Goal: Task Accomplishment & Management: Manage account settings

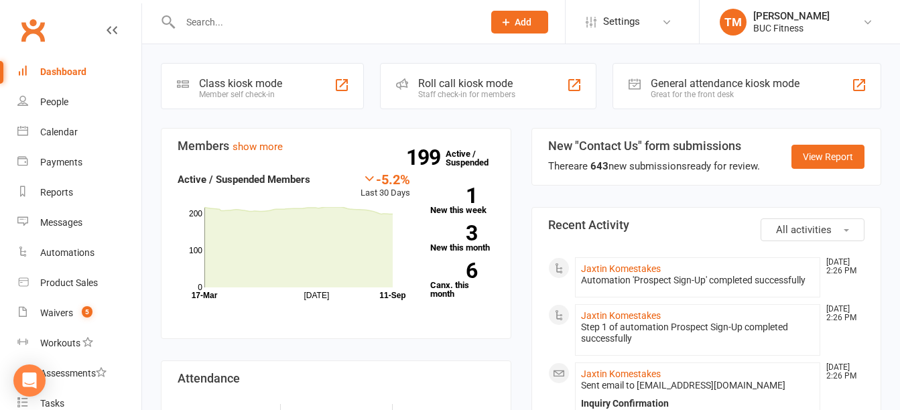
click at [277, 21] on input "text" at bounding box center [324, 22] width 297 height 19
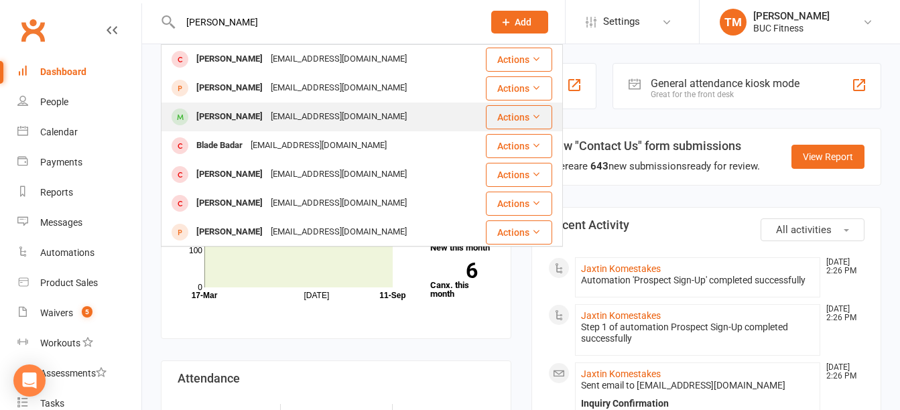
type input "[PERSON_NAME]"
click at [267, 115] on div "[EMAIL_ADDRESS][DOMAIN_NAME]" at bounding box center [339, 116] width 144 height 19
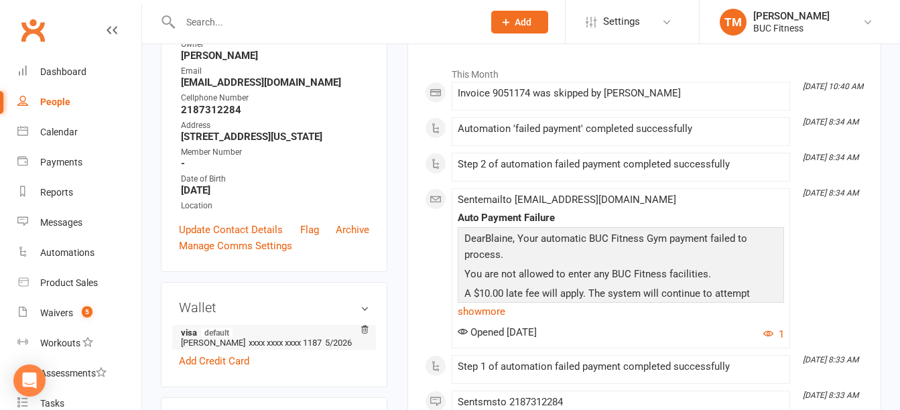
scroll to position [201, 0]
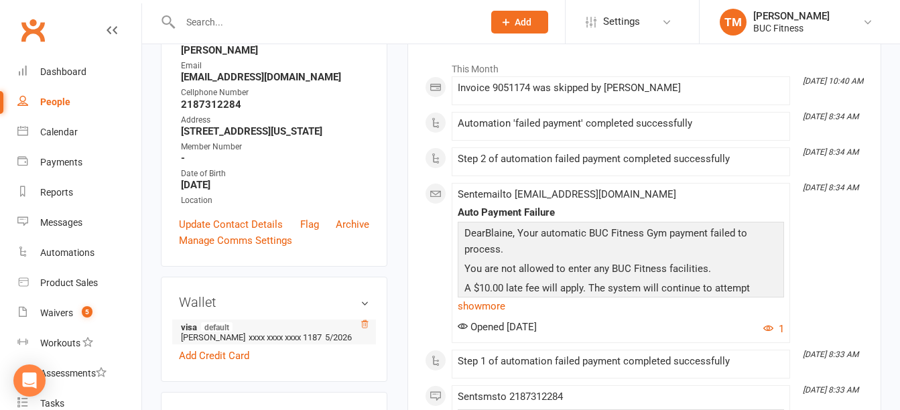
click at [362, 328] on icon at bounding box center [365, 323] width 7 height 7
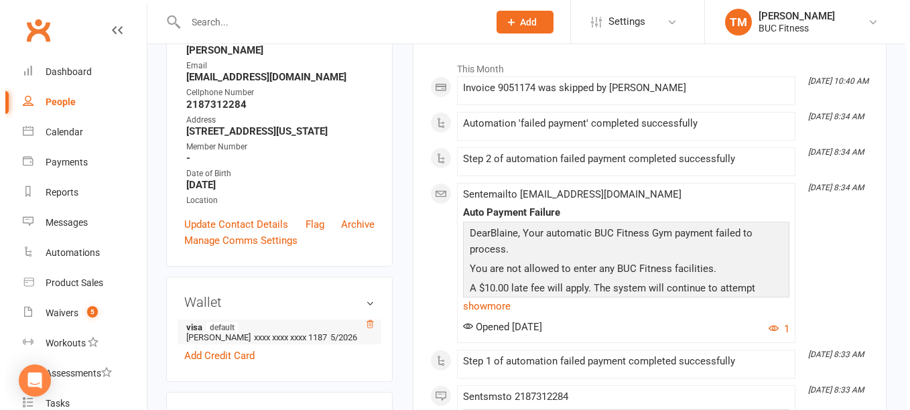
scroll to position [185, 0]
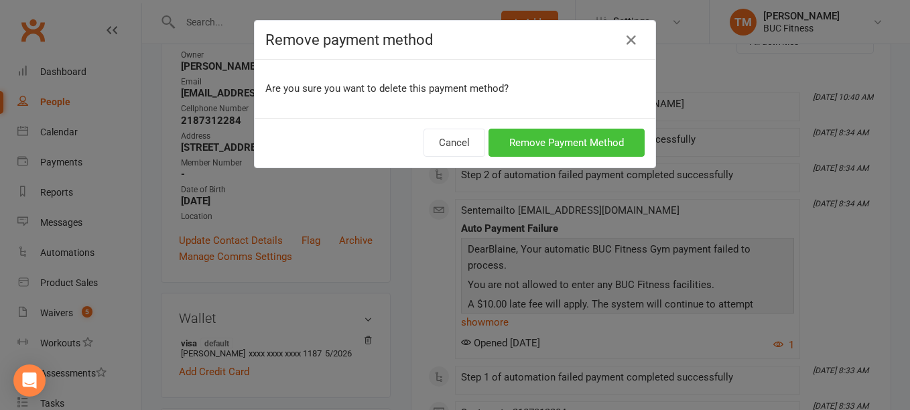
click at [557, 134] on button "Remove Payment Method" at bounding box center [566, 143] width 156 height 28
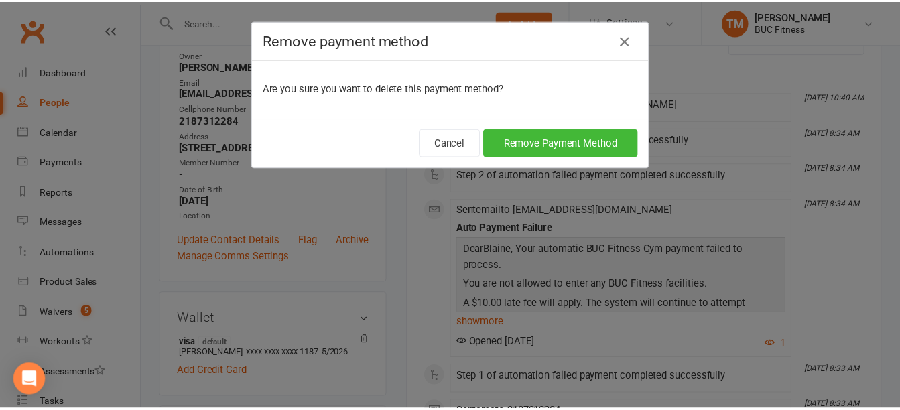
scroll to position [201, 0]
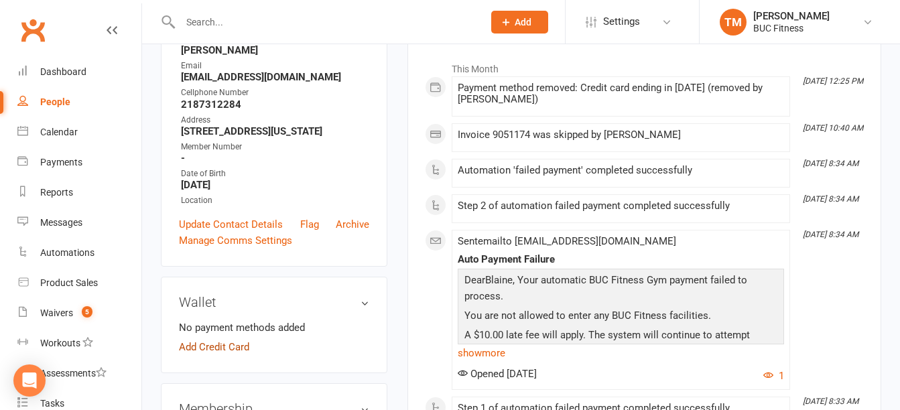
click at [227, 355] on link "Add Credit Card" at bounding box center [214, 347] width 70 height 16
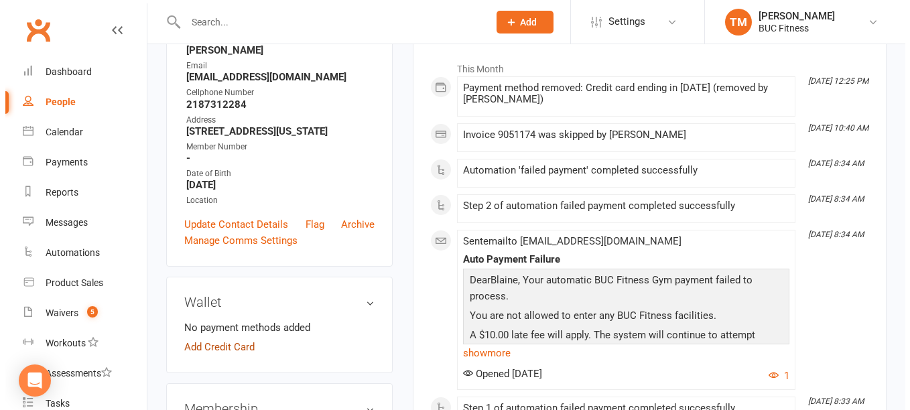
scroll to position [185, 0]
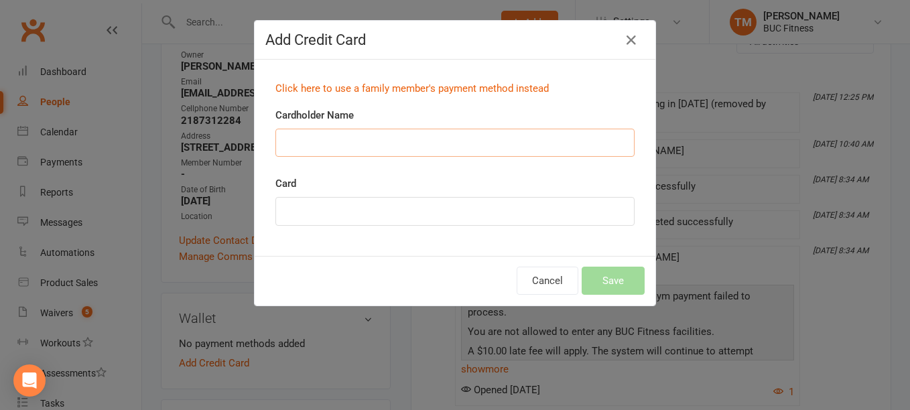
click at [394, 141] on input "Cardholder Name" at bounding box center [454, 143] width 359 height 28
type input "[PERSON_NAME]"
click at [383, 358] on div "Add Credit Card Click here to use a family member's payment method instead Card…" at bounding box center [455, 205] width 910 height 410
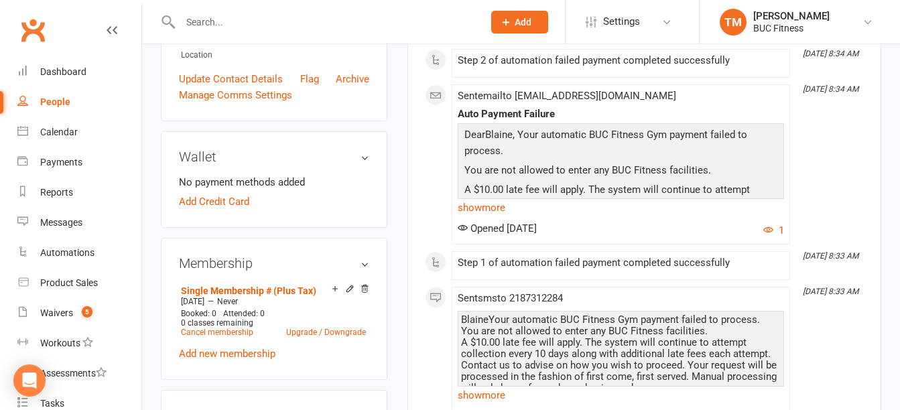
scroll to position [268, 0]
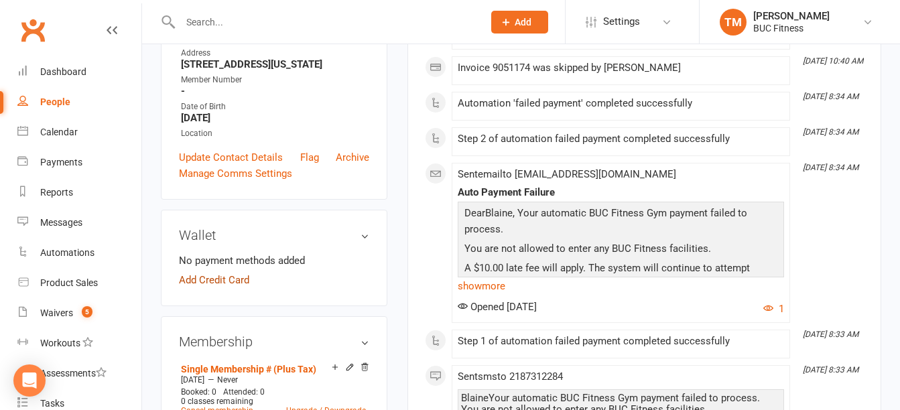
click at [218, 288] on link "Add Credit Card" at bounding box center [214, 280] width 70 height 16
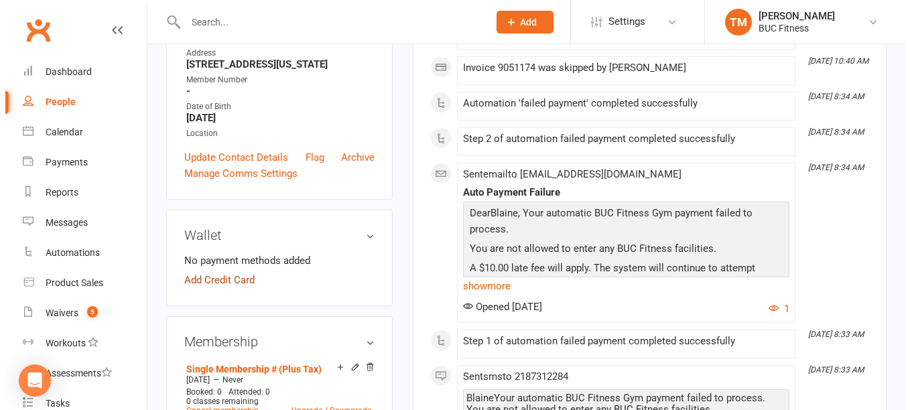
scroll to position [252, 0]
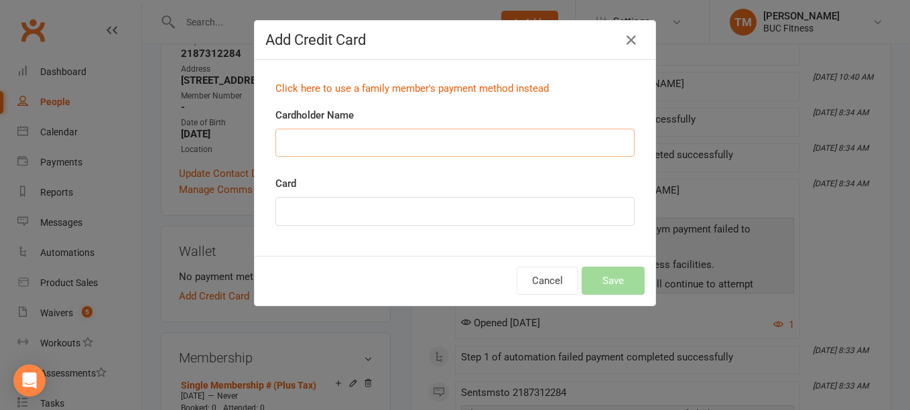
click at [453, 140] on input "Cardholder Name" at bounding box center [454, 143] width 359 height 28
type input "[PERSON_NAME]"
click at [365, 293] on div "Cancel Save" at bounding box center [455, 281] width 401 height 50
click at [605, 282] on button "Save" at bounding box center [613, 281] width 63 height 28
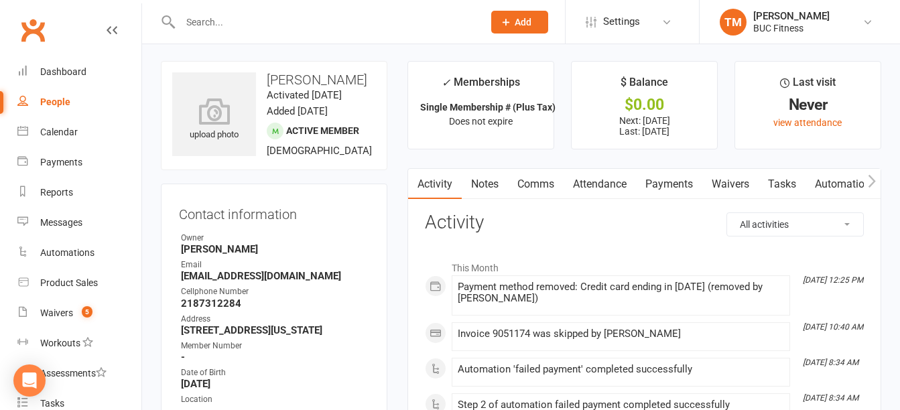
scroll to position [0, 0]
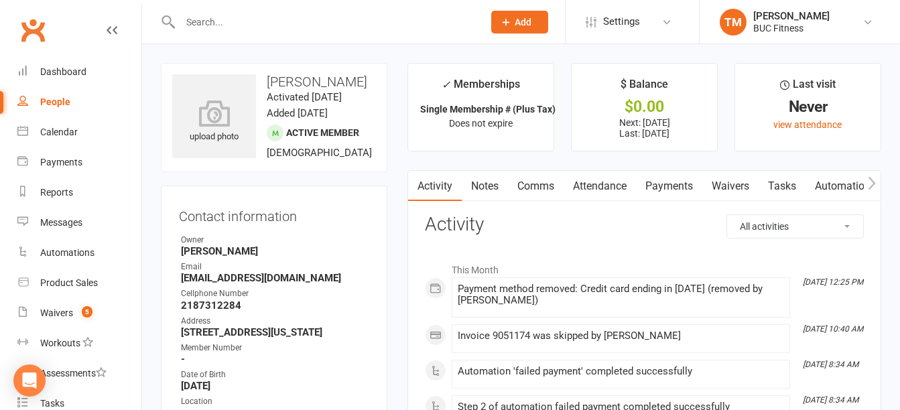
click at [686, 190] on link "Payments" at bounding box center [669, 186] width 66 height 31
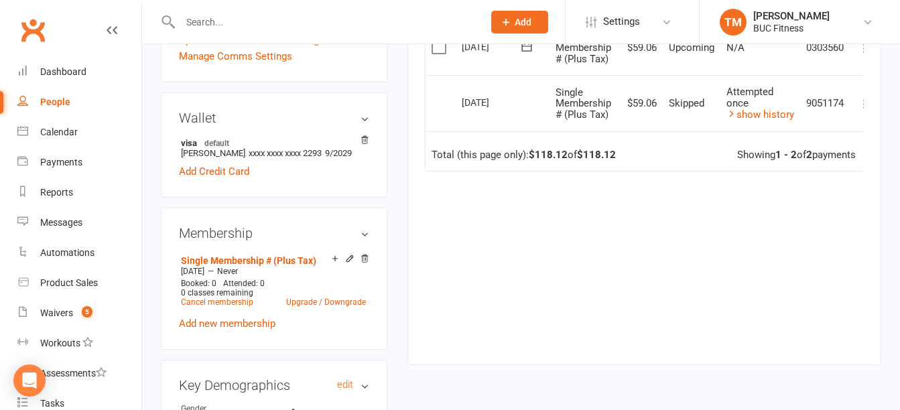
scroll to position [469, 0]
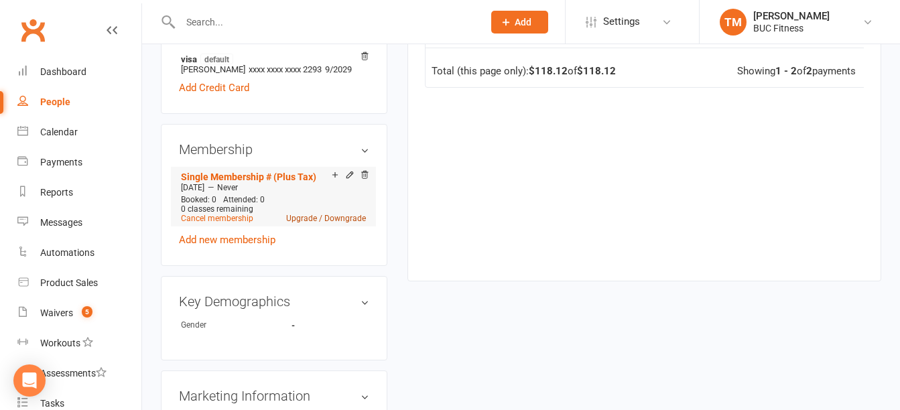
click at [318, 223] on link "Upgrade / Downgrade" at bounding box center [326, 218] width 80 height 9
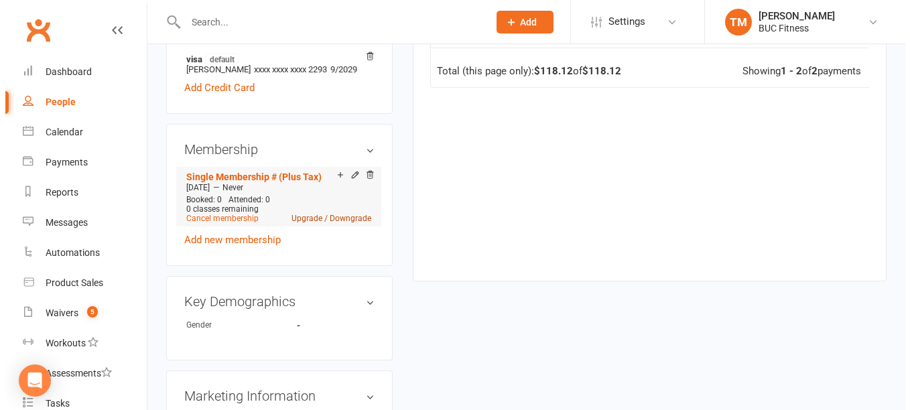
scroll to position [441, 0]
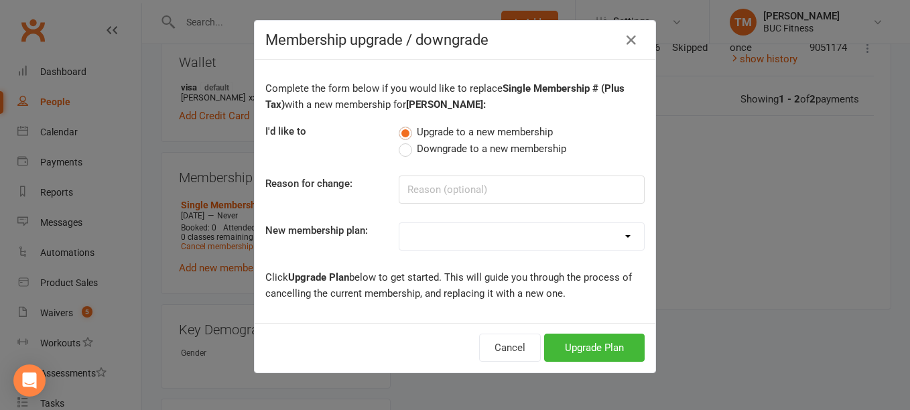
click at [401, 152] on label "Downgrade to a new membership" at bounding box center [483, 149] width 168 height 16
click at [401, 141] on input "Downgrade to a new membership" at bounding box center [403, 141] width 9 height 0
click at [580, 192] on input at bounding box center [522, 190] width 246 height 28
type input "Needs to be on senior"
click at [525, 240] on select "Single Membership # (Plus Tax) # Couples - $ Per Person (Plus Tax) # Family - $…" at bounding box center [521, 236] width 245 height 27
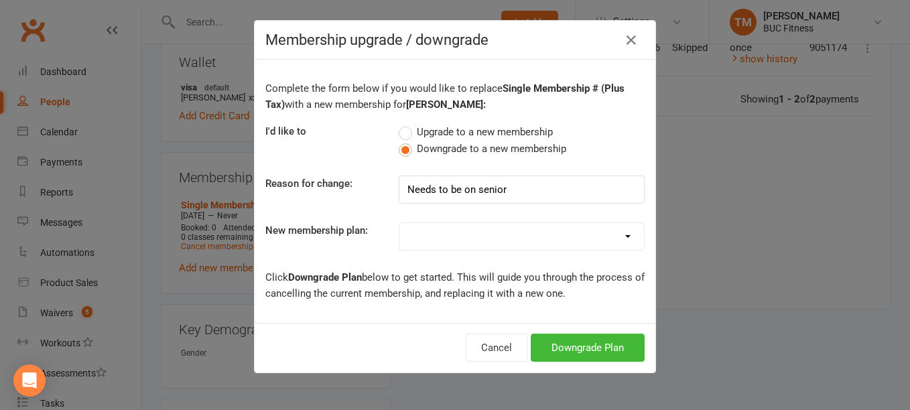
select select "6"
click at [399, 223] on select "Single Membership # (Plus Tax) # Couples - $ Per Person (Plus Tax) # Family - $…" at bounding box center [521, 236] width 245 height 27
click at [596, 346] on button "Downgrade Plan" at bounding box center [588, 348] width 114 height 28
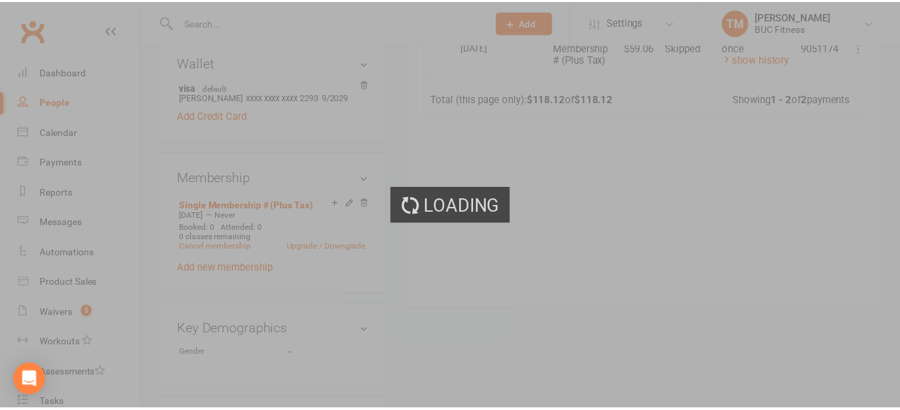
scroll to position [469, 0]
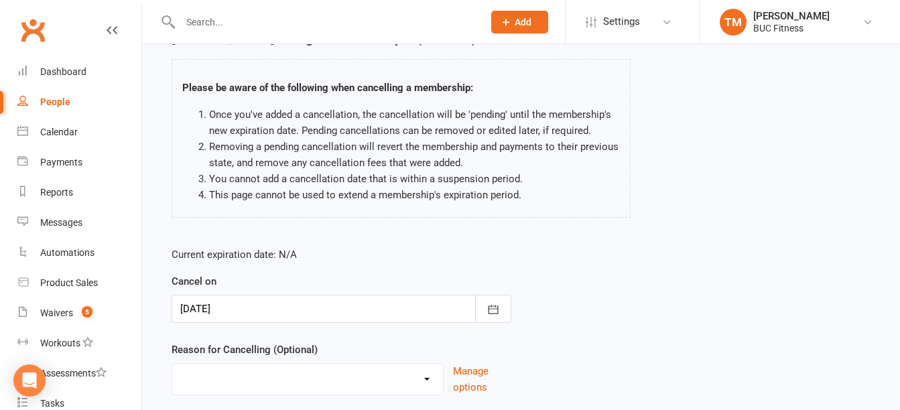
scroll to position [134, 0]
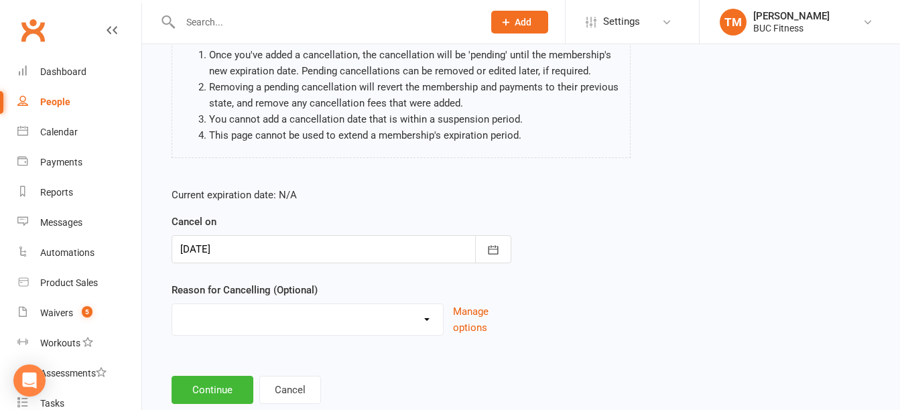
click at [417, 322] on select "Holiday Injury Other reason" at bounding box center [307, 317] width 271 height 27
select select "2"
click at [172, 304] on select "Holiday Injury Other reason" at bounding box center [307, 317] width 271 height 27
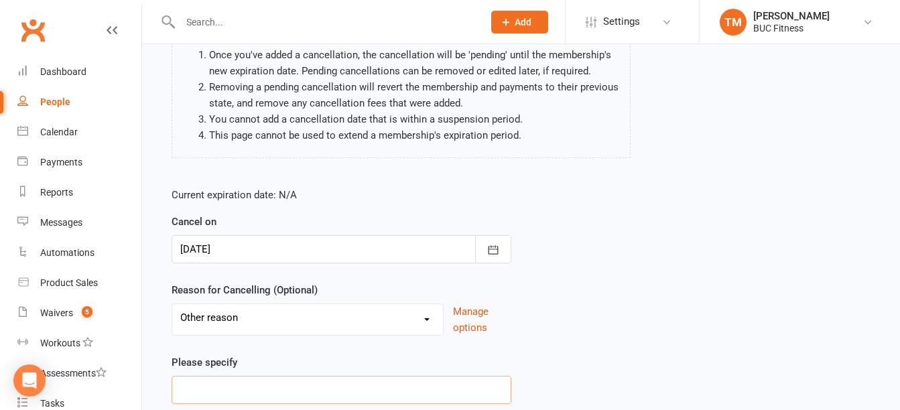
click at [287, 385] on input at bounding box center [342, 390] width 340 height 28
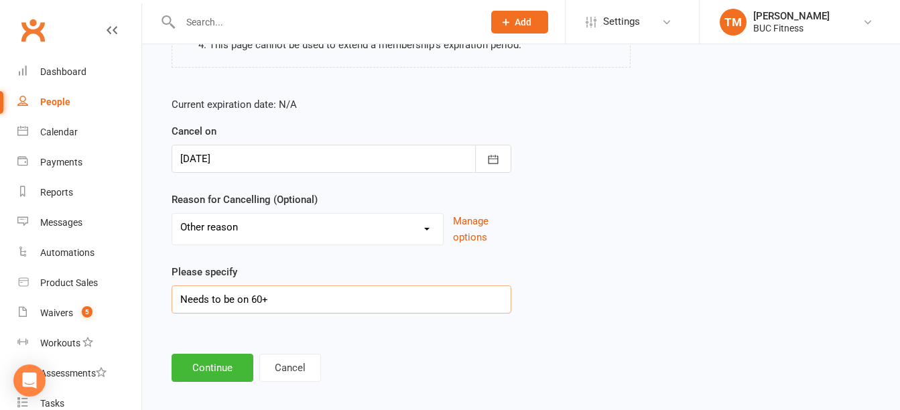
scroll to position [237, 0]
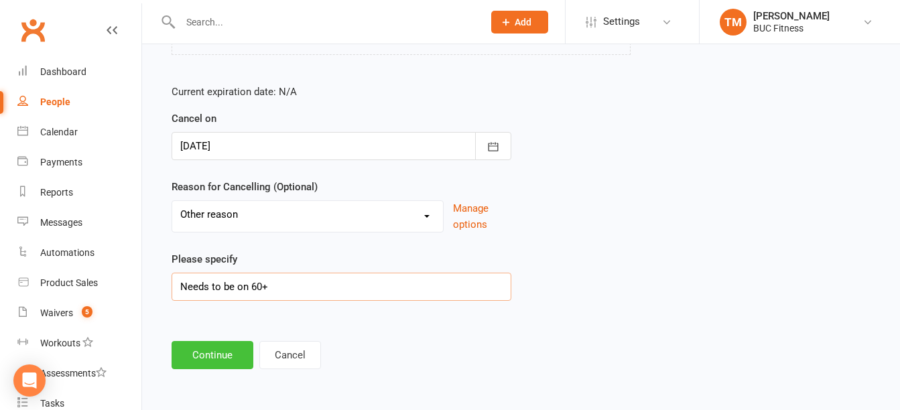
type input "Needs to be on 60+"
click at [202, 348] on button "Continue" at bounding box center [213, 355] width 82 height 28
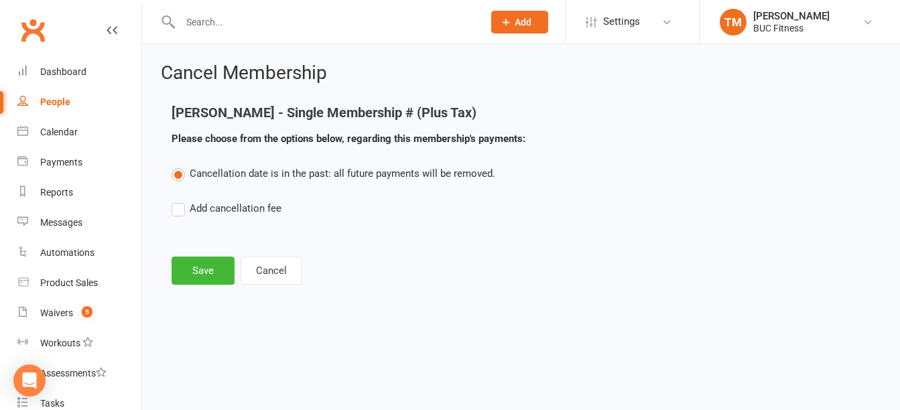
scroll to position [0, 0]
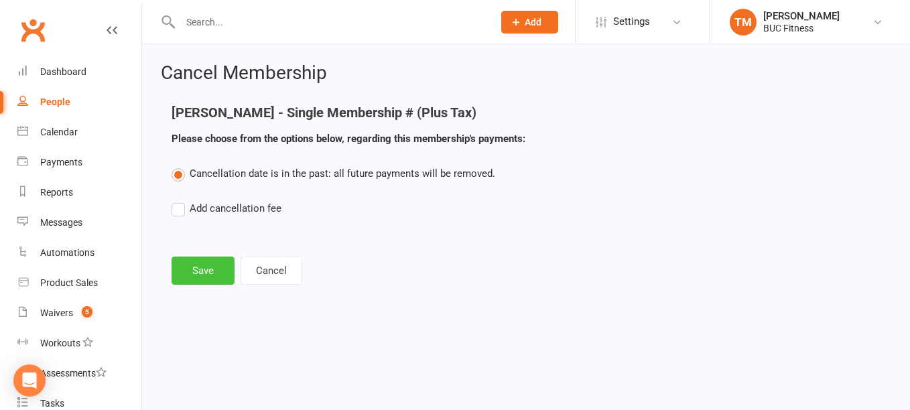
click at [206, 267] on button "Save" at bounding box center [203, 271] width 63 height 28
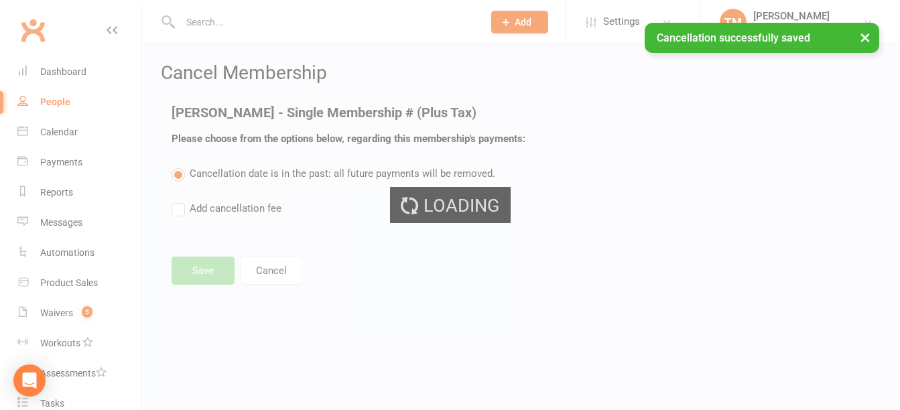
select select "2"
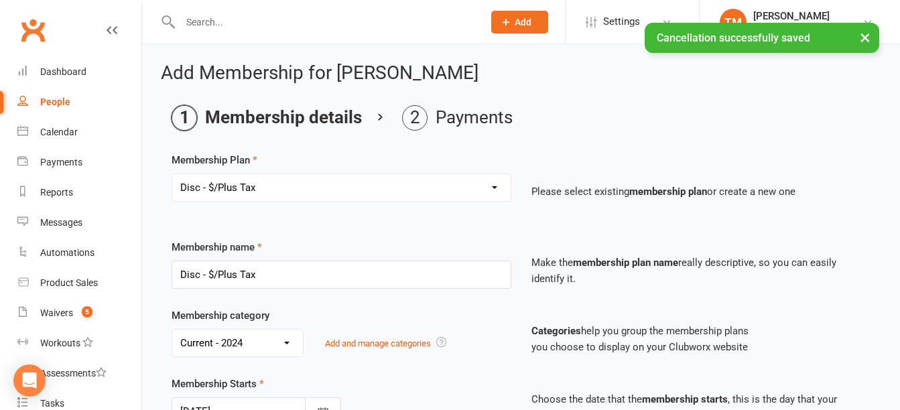
type input "[DATE]"
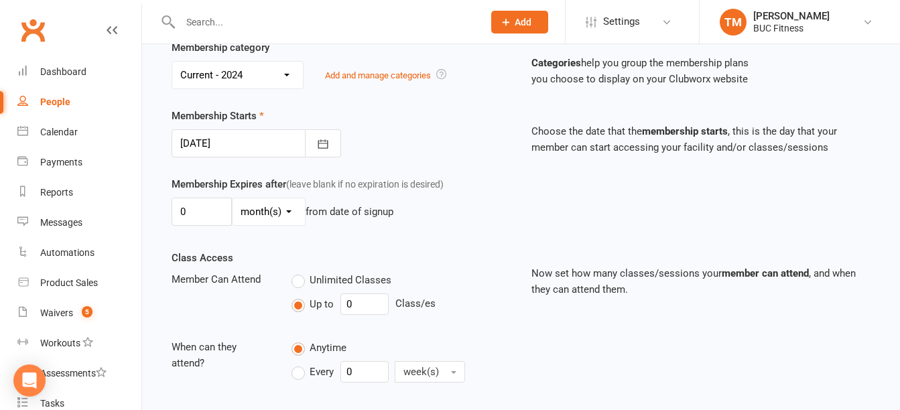
scroll to position [402, 0]
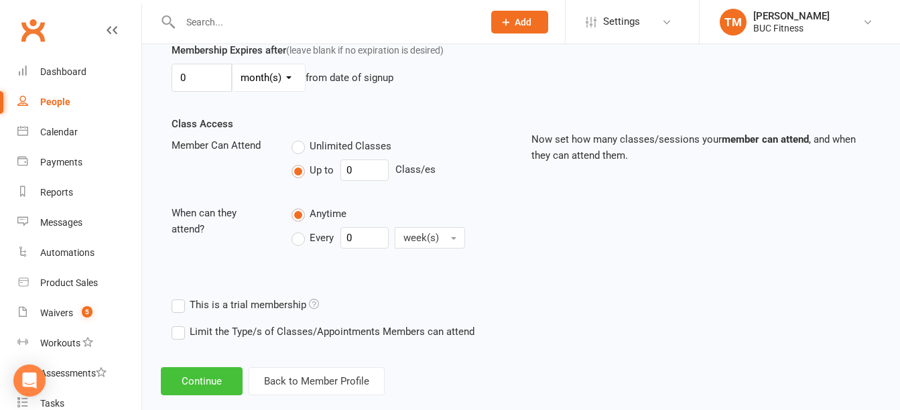
click at [214, 379] on button "Continue" at bounding box center [202, 381] width 82 height 28
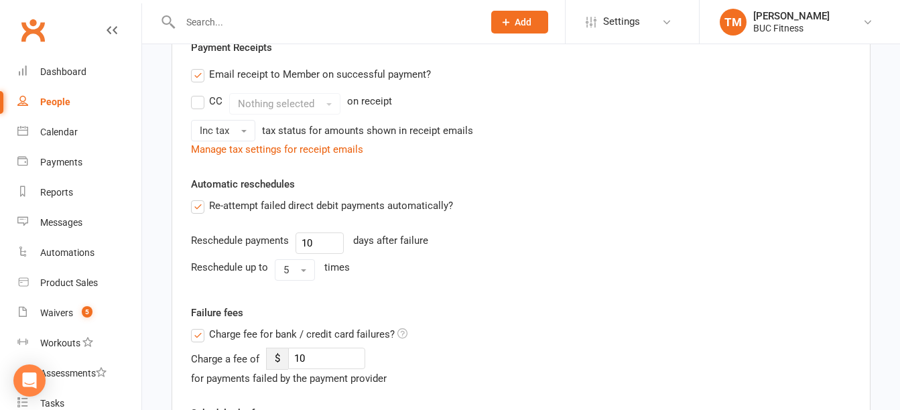
scroll to position [0, 0]
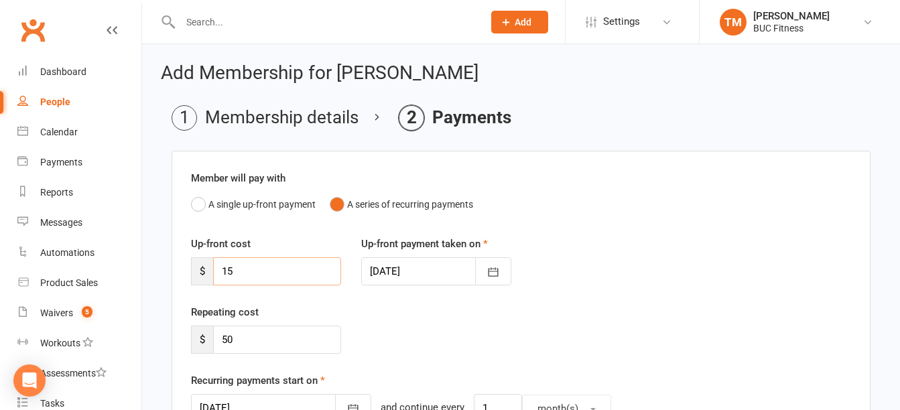
drag, startPoint x: 251, startPoint y: 273, endPoint x: 182, endPoint y: 273, distance: 69.7
click at [182, 273] on div "Up-front cost $ 15" at bounding box center [266, 261] width 170 height 50
drag, startPoint x: 253, startPoint y: 344, endPoint x: 206, endPoint y: 346, distance: 46.9
click at [206, 346] on div "$ 50" at bounding box center [266, 340] width 150 height 28
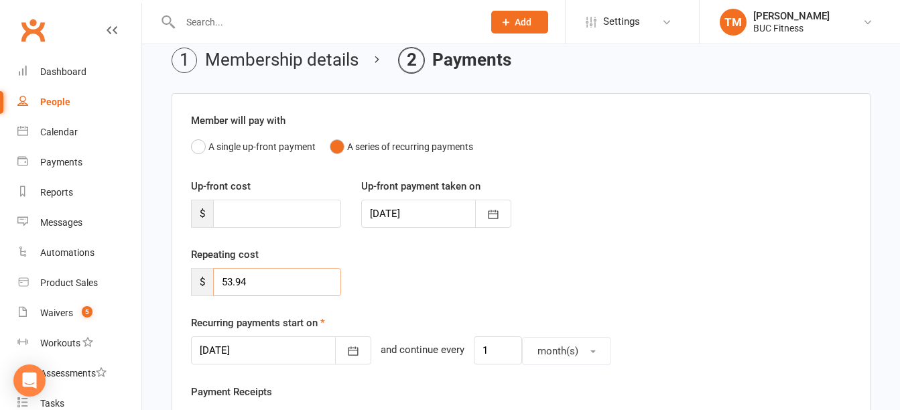
scroll to position [134, 0]
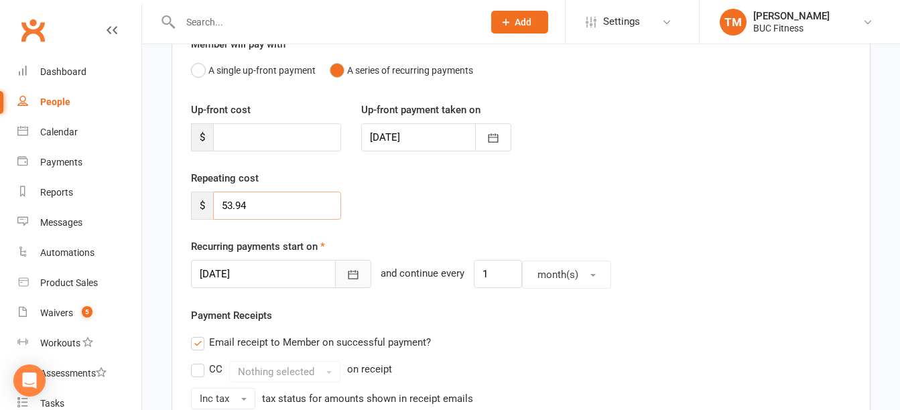
type input "53.94"
click at [346, 272] on icon "button" at bounding box center [352, 274] width 13 height 13
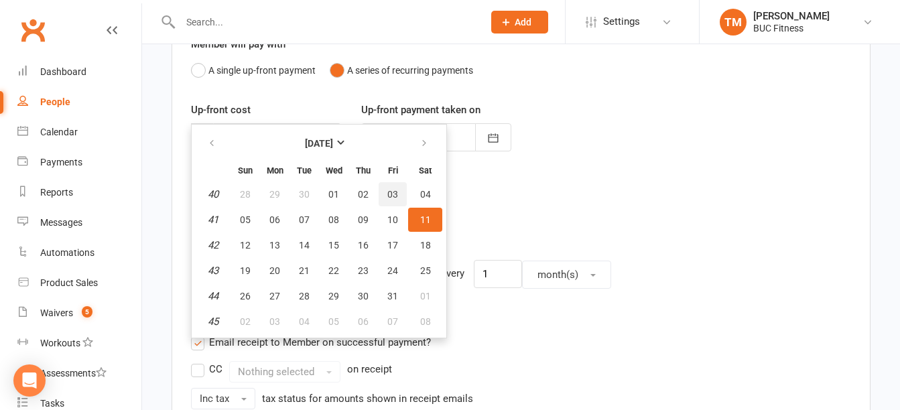
click at [393, 189] on span "03" at bounding box center [392, 194] width 11 height 11
type input "[DATE]"
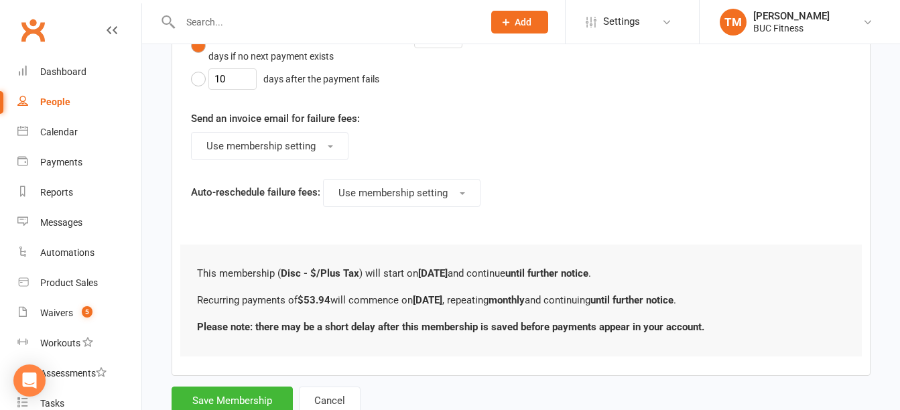
scroll to position [849, 0]
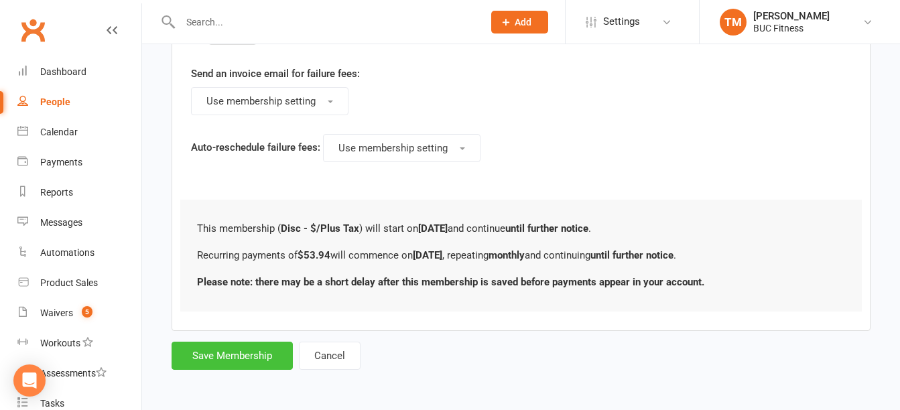
click at [232, 358] on button "Save Membership" at bounding box center [232, 356] width 121 height 28
type input "0"
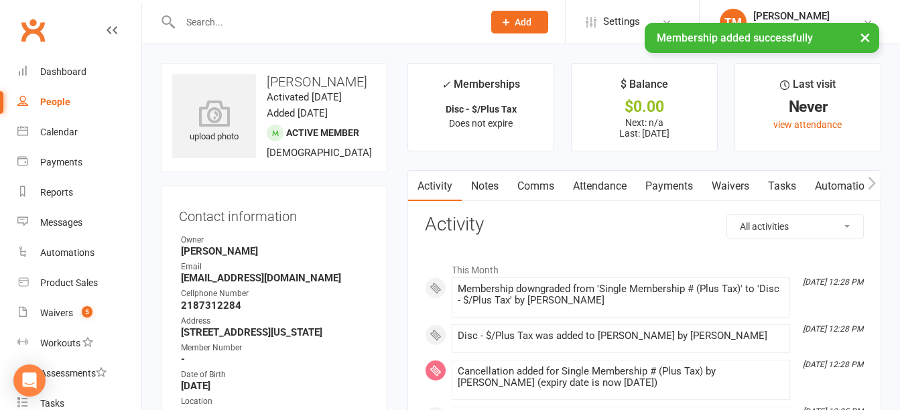
click at [486, 191] on link "Notes" at bounding box center [485, 186] width 46 height 31
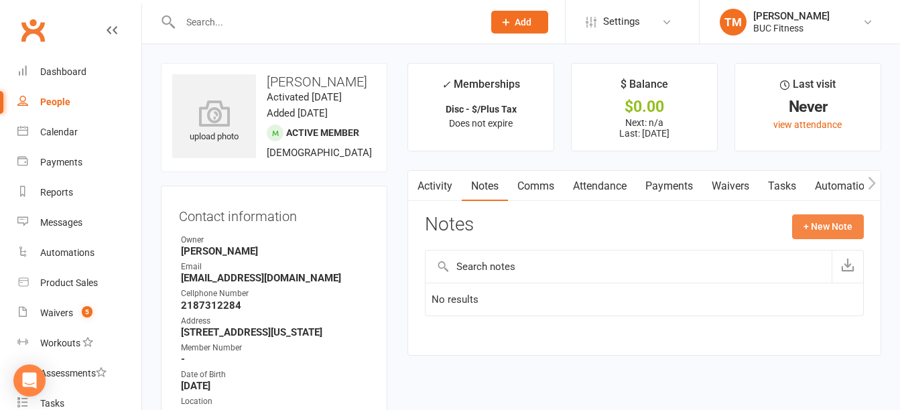
click at [815, 226] on button "+ New Note" at bounding box center [828, 226] width 72 height 24
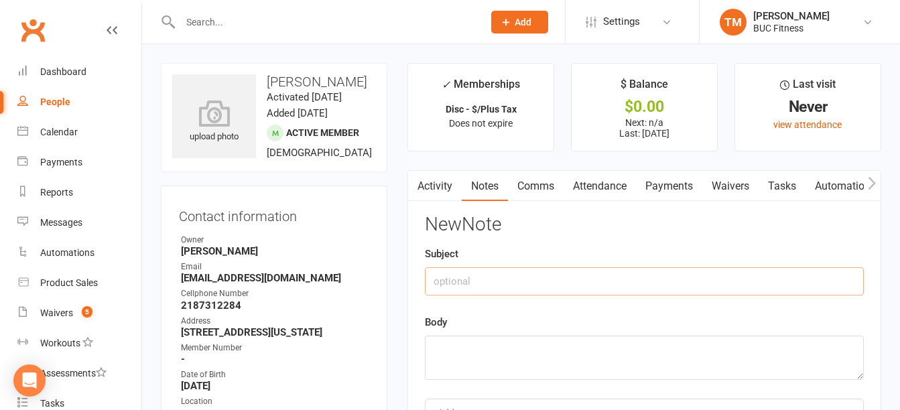
click at [538, 277] on input "text" at bounding box center [644, 281] width 439 height 28
type input "Senior Discount"
click at [525, 348] on textarea at bounding box center [644, 358] width 439 height 44
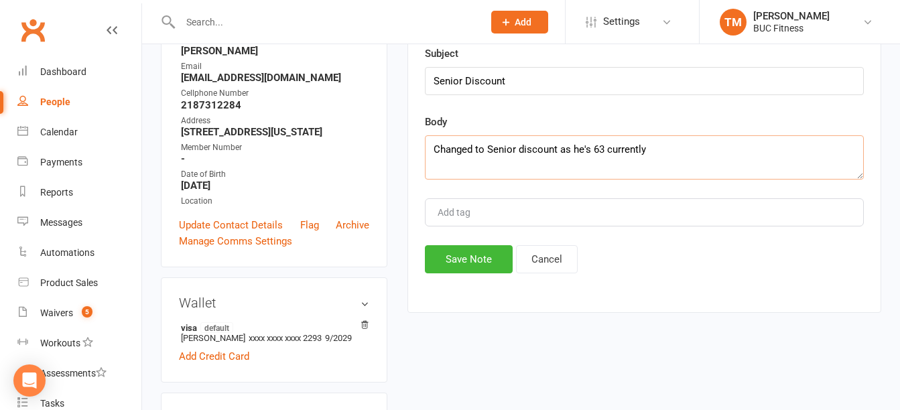
scroll to position [201, 0]
type textarea "Changed to Senior discount as he's 63 currently"
click at [462, 261] on button "Save Note" at bounding box center [469, 259] width 88 height 28
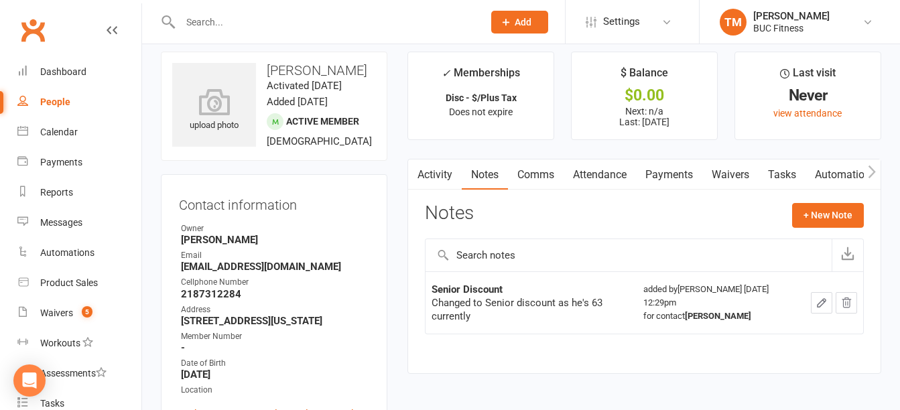
scroll to position [0, 0]
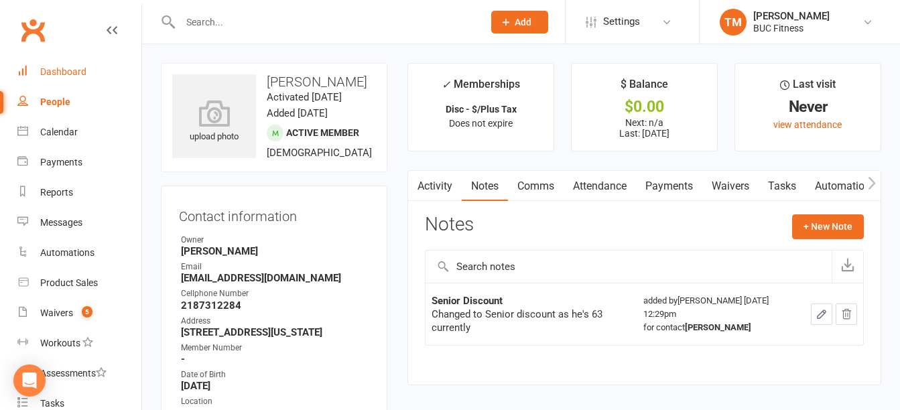
click at [66, 72] on div "Dashboard" at bounding box center [63, 71] width 46 height 11
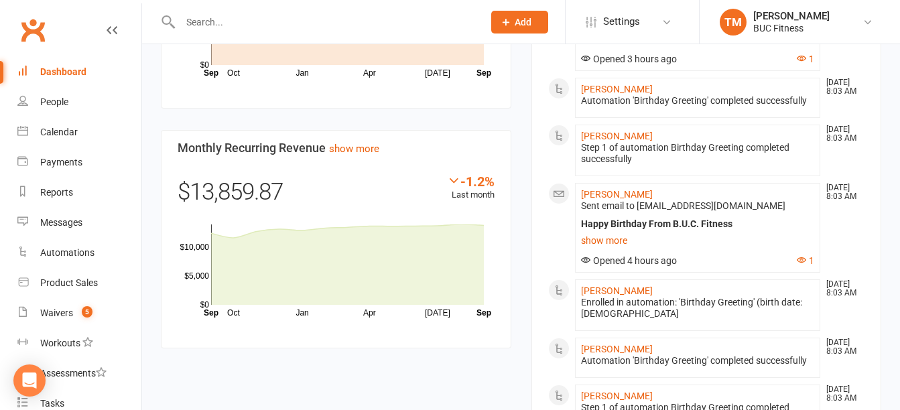
scroll to position [700, 0]
click at [277, 17] on input "text" at bounding box center [324, 22] width 297 height 19
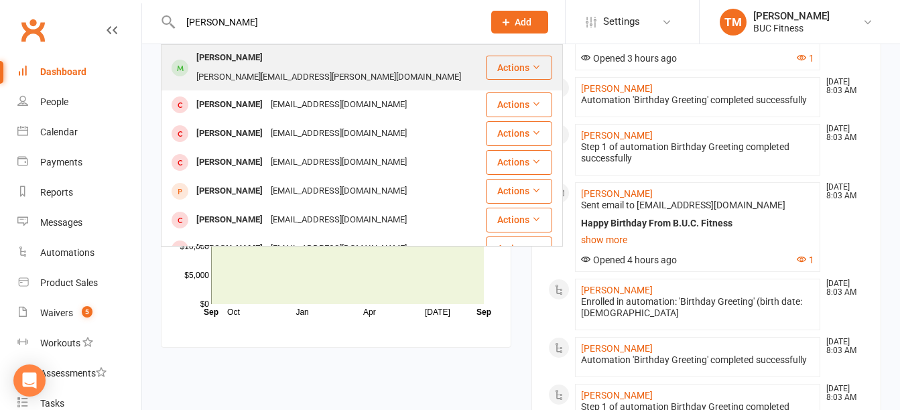
type input "[PERSON_NAME]"
click at [280, 68] on div "[PERSON_NAME][EMAIL_ADDRESS][PERSON_NAME][DOMAIN_NAME]" at bounding box center [328, 77] width 273 height 19
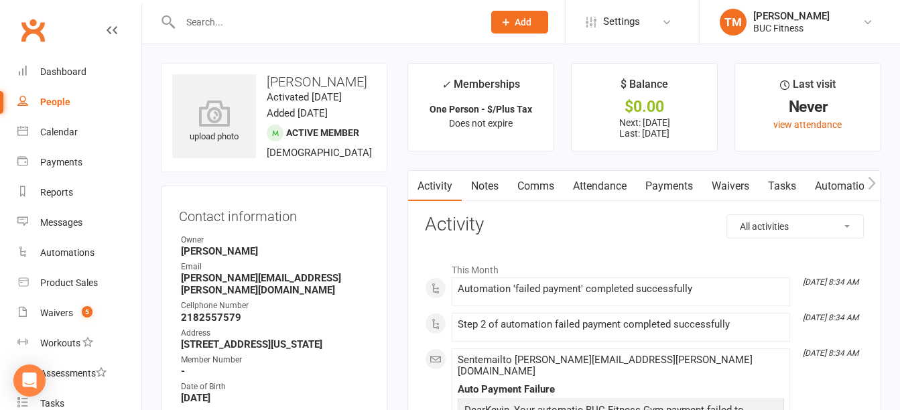
click at [685, 184] on link "Payments" at bounding box center [669, 186] width 66 height 31
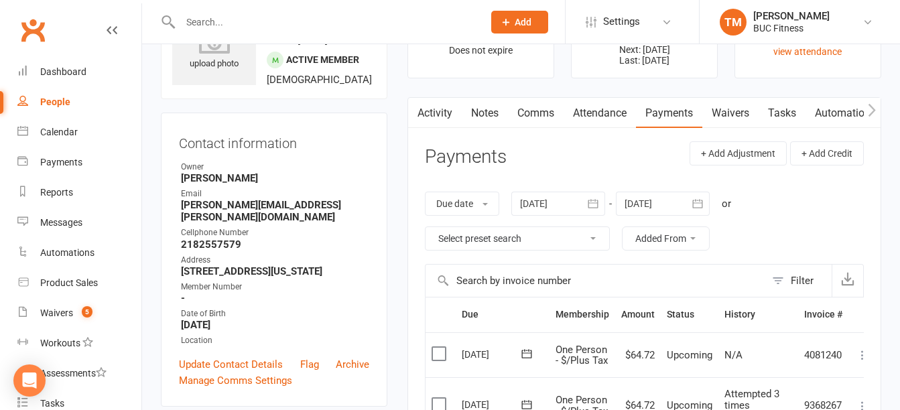
scroll to position [67, 0]
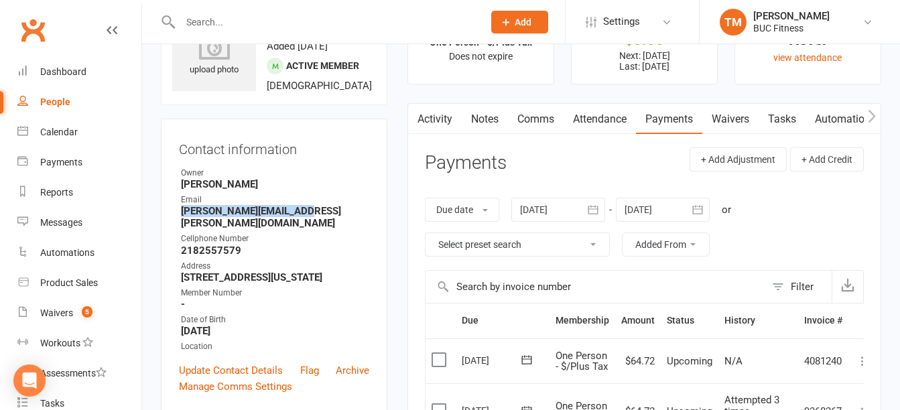
drag, startPoint x: 181, startPoint y: 242, endPoint x: 304, endPoint y: 243, distance: 122.6
click at [304, 229] on strong "[PERSON_NAME][EMAIL_ADDRESS][PERSON_NAME][DOMAIN_NAME]" at bounding box center [275, 217] width 188 height 24
copy strong "[PERSON_NAME][EMAIL_ADDRESS][PERSON_NAME][DOMAIN_NAME]"
click at [249, 13] on input "text" at bounding box center [324, 22] width 297 height 19
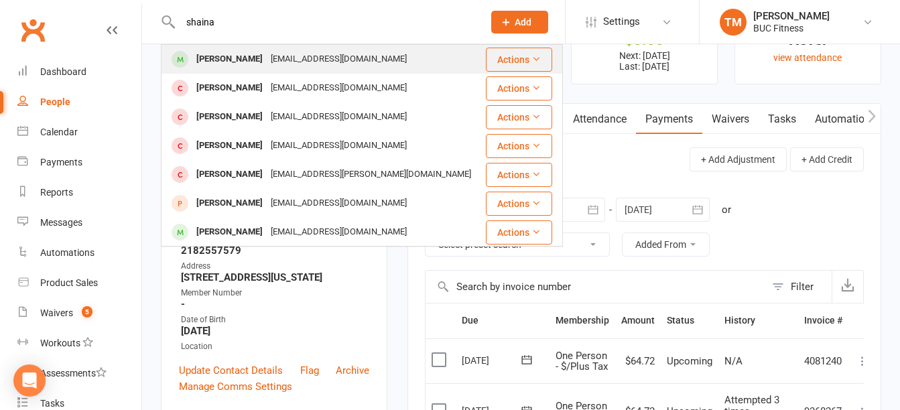
type input "shaina"
click at [243, 58] on div "[PERSON_NAME]" at bounding box center [229, 59] width 74 height 19
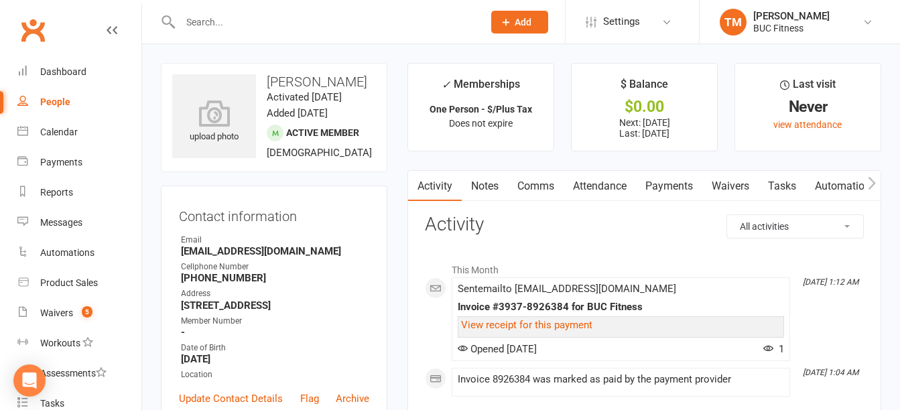
click at [673, 183] on link "Payments" at bounding box center [669, 186] width 66 height 31
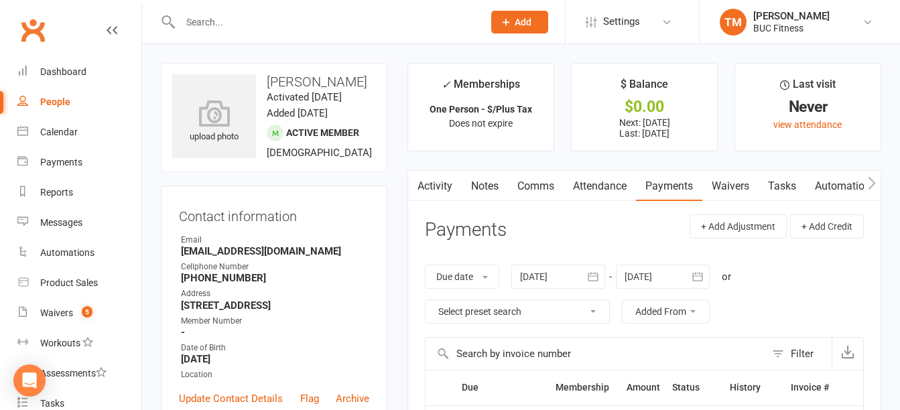
click at [660, 277] on div at bounding box center [663, 277] width 94 height 24
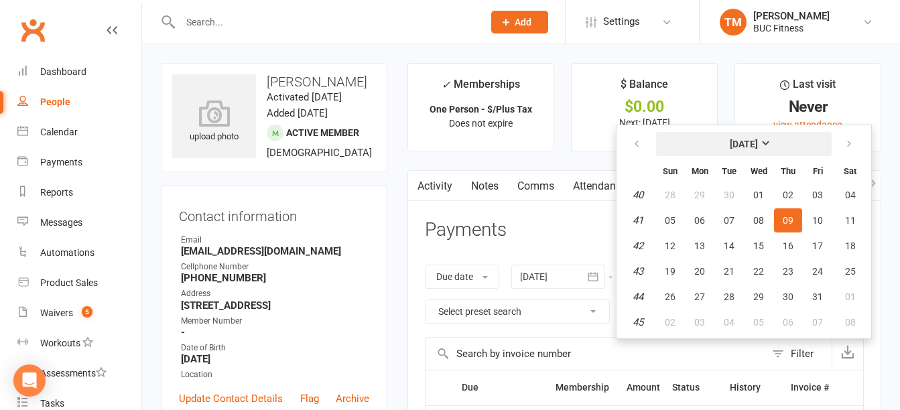
click at [788, 141] on button "[DATE]" at bounding box center [744, 144] width 176 height 24
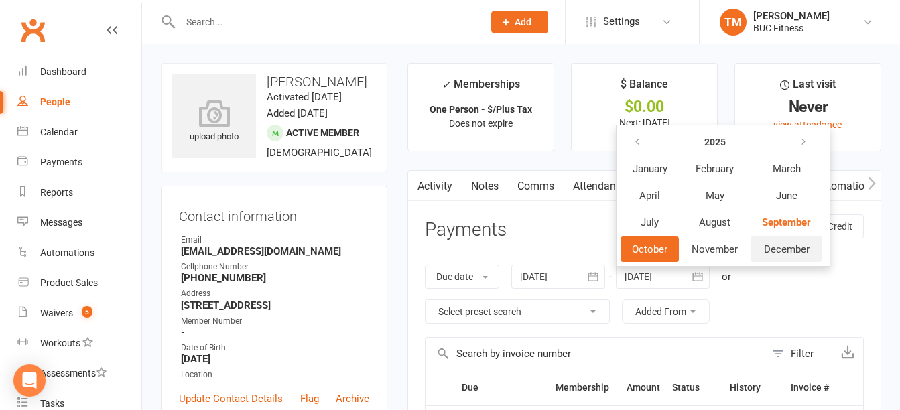
click at [787, 247] on span "December" at bounding box center [787, 249] width 46 height 12
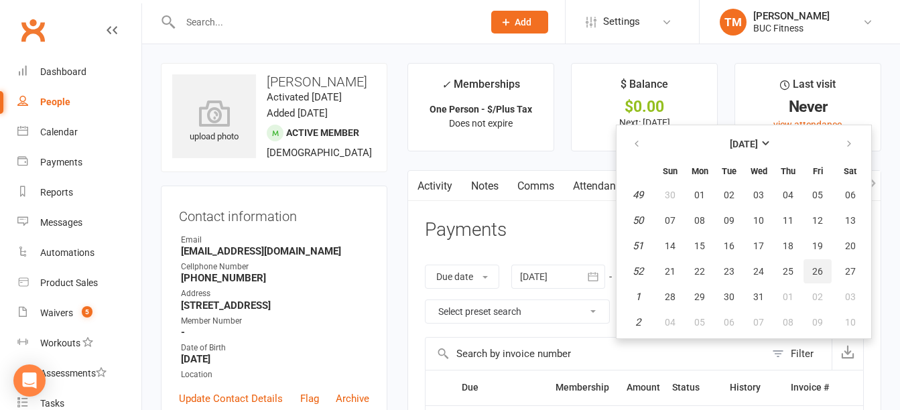
click at [817, 275] on span "26" at bounding box center [817, 271] width 11 height 11
type input "[DATE]"
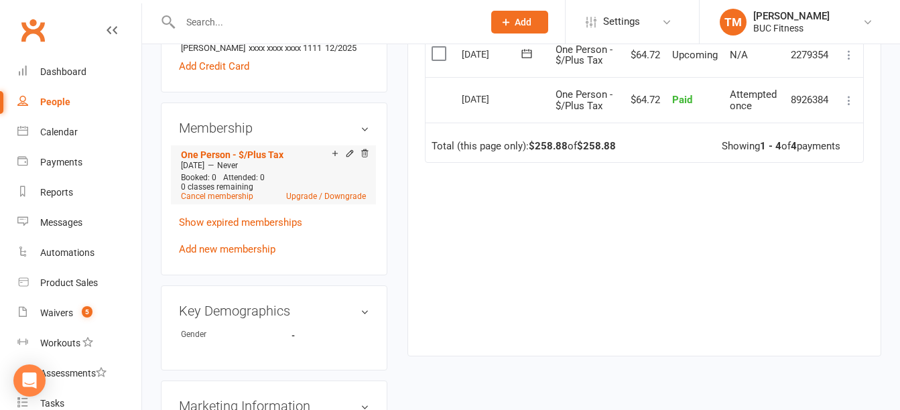
scroll to position [469, 0]
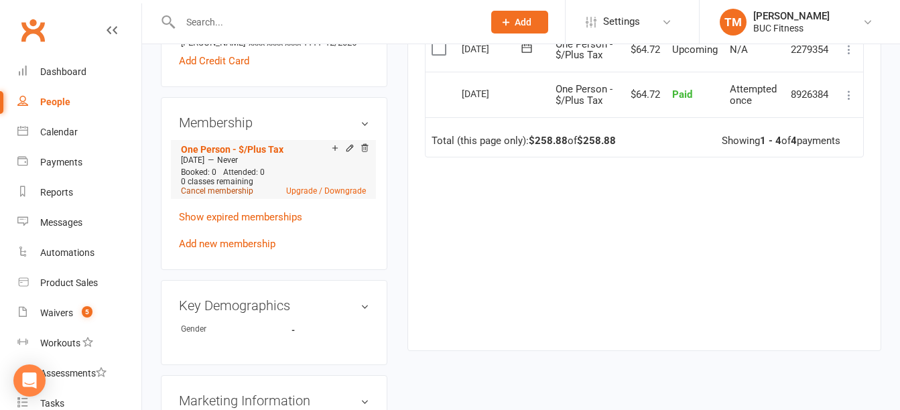
click at [230, 196] on link "Cancel membership" at bounding box center [217, 190] width 72 height 9
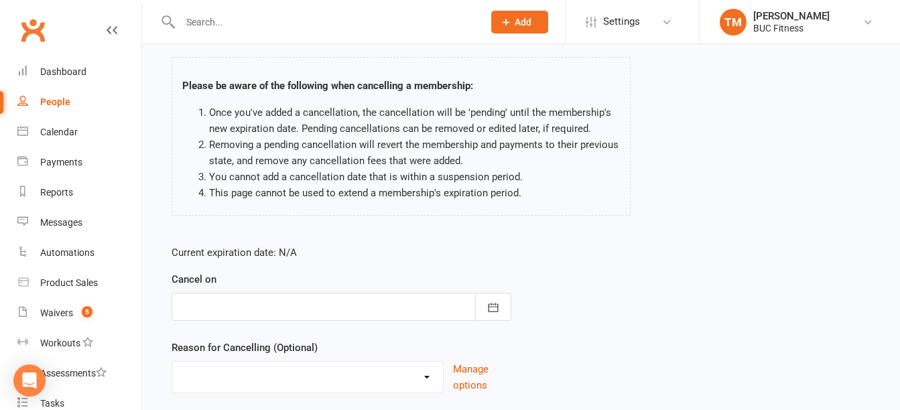
scroll to position [134, 0]
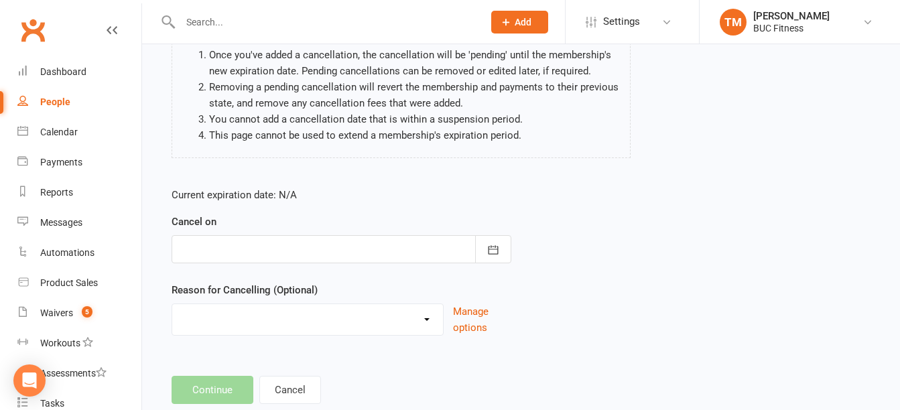
click at [336, 250] on div at bounding box center [342, 249] width 340 height 28
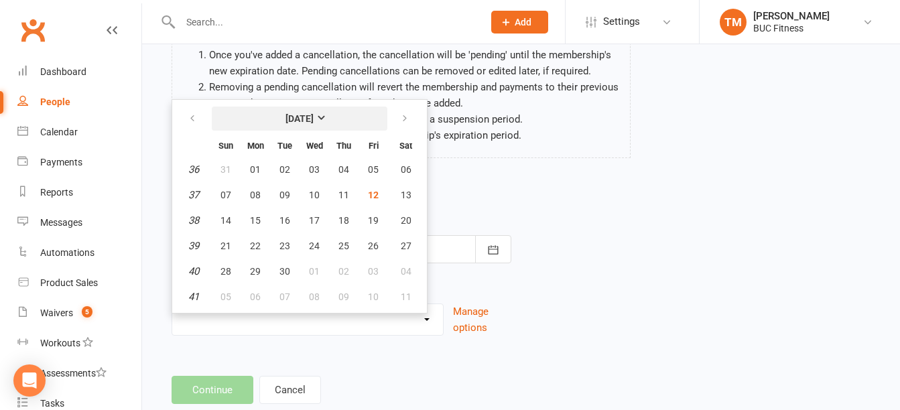
click at [314, 117] on strong "[DATE]" at bounding box center [299, 118] width 28 height 11
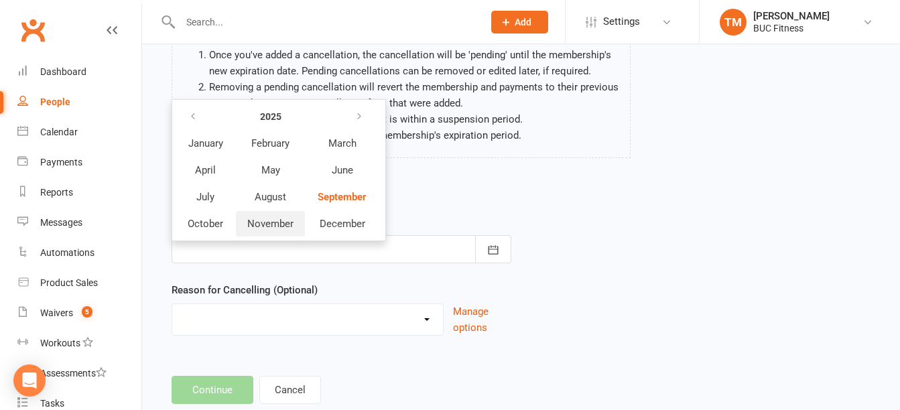
click at [261, 224] on span "November" at bounding box center [270, 224] width 46 height 12
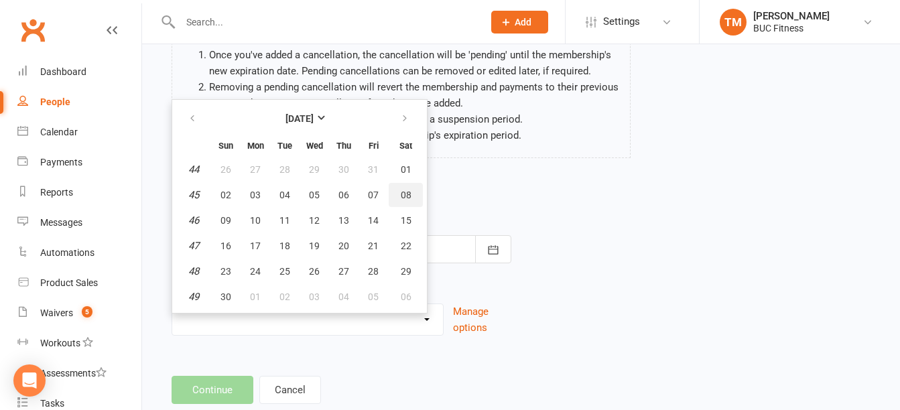
click at [409, 191] on span "08" at bounding box center [406, 195] width 11 height 11
type input "[DATE]"
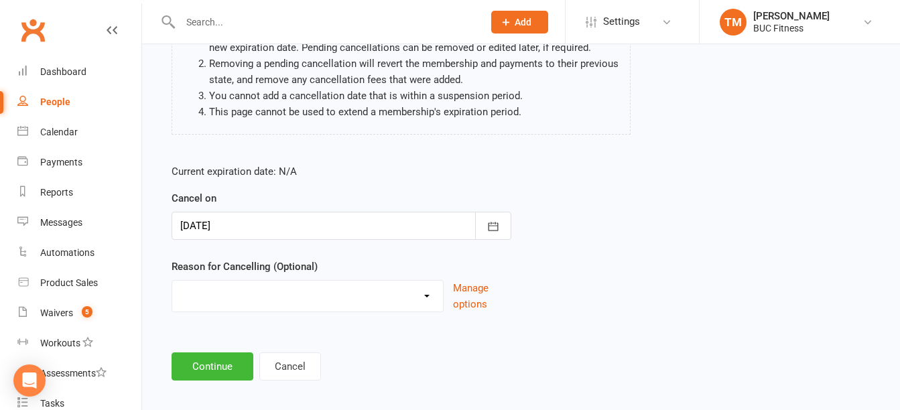
scroll to position [169, 0]
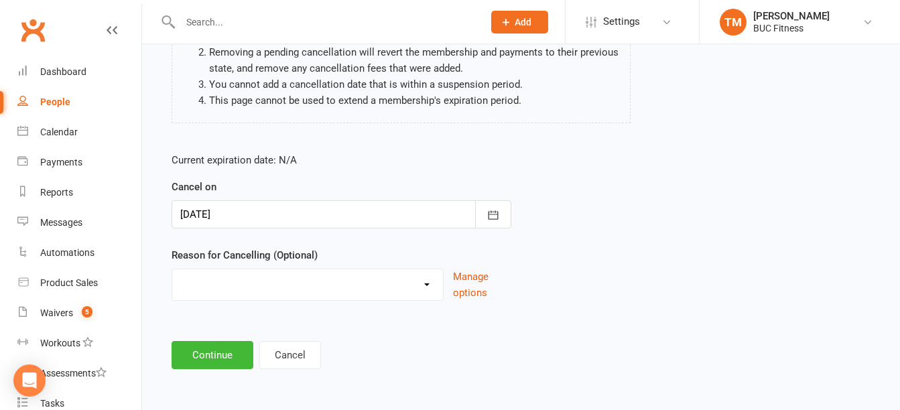
click at [427, 289] on select "Holiday Injury Other reason" at bounding box center [307, 282] width 271 height 27
select select "2"
click at [172, 269] on select "Holiday Injury Other reason" at bounding box center [307, 282] width 271 height 27
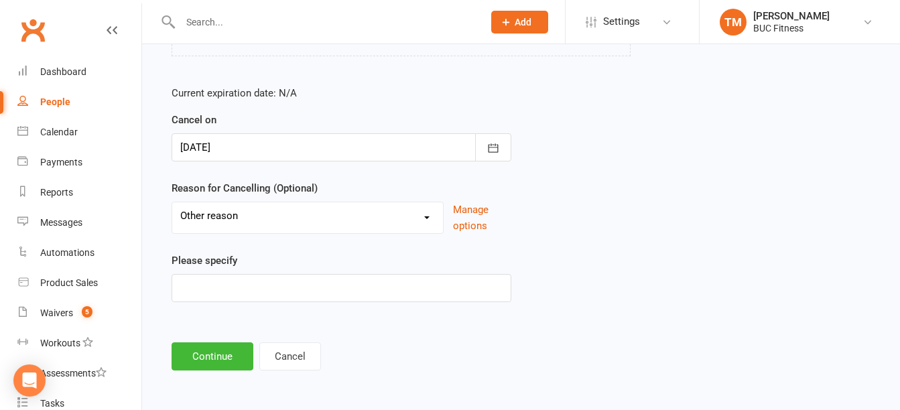
scroll to position [237, 0]
click at [226, 287] on input at bounding box center [342, 287] width 340 height 28
type input "none given"
click at [204, 347] on button "Continue" at bounding box center [213, 355] width 82 height 28
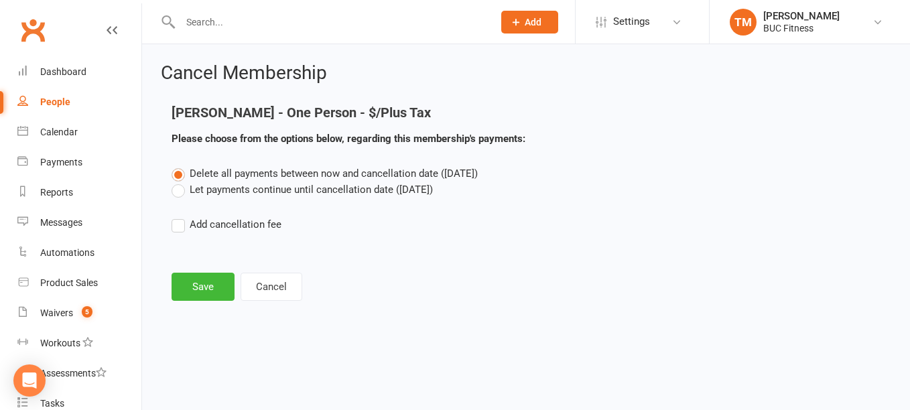
click at [180, 188] on label "Let payments continue until cancellation date ([DATE])" at bounding box center [302, 190] width 261 height 16
click at [180, 182] on input "Let payments continue until cancellation date ([DATE])" at bounding box center [176, 182] width 9 height 0
click at [202, 292] on button "Save" at bounding box center [203, 287] width 63 height 28
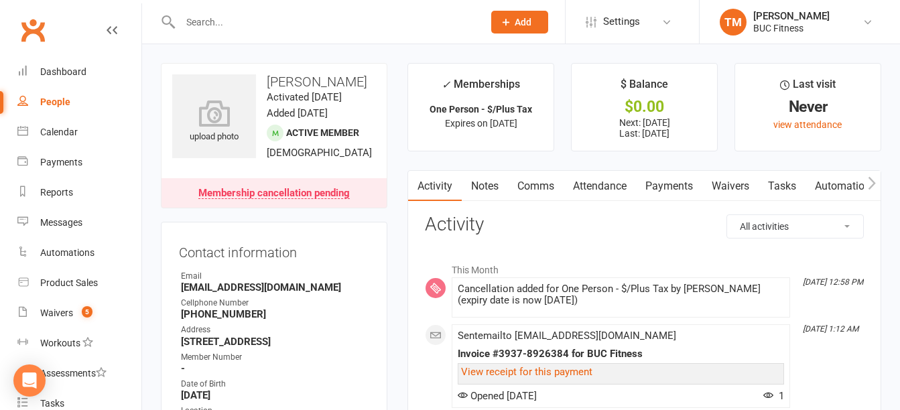
click at [259, 25] on input "text" at bounding box center [324, 22] width 297 height 19
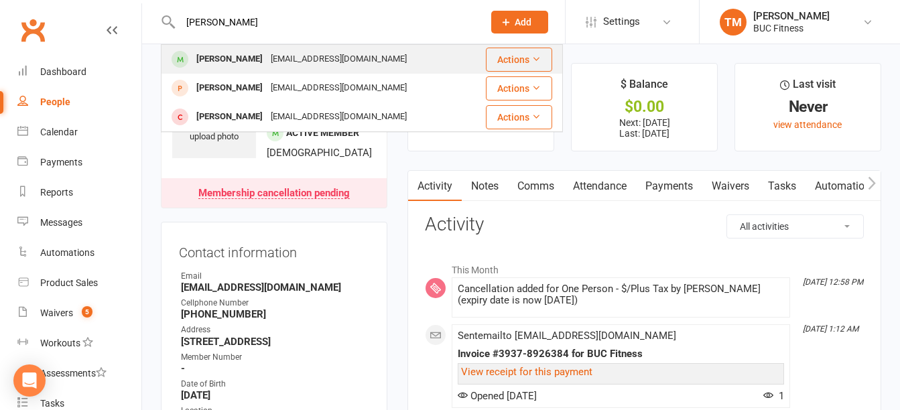
type input "[PERSON_NAME]"
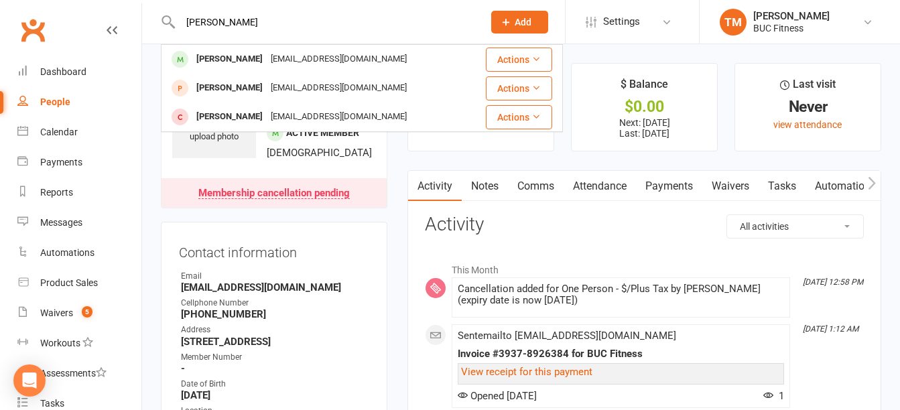
click at [267, 64] on div "[EMAIL_ADDRESS][DOMAIN_NAME]" at bounding box center [339, 59] width 144 height 19
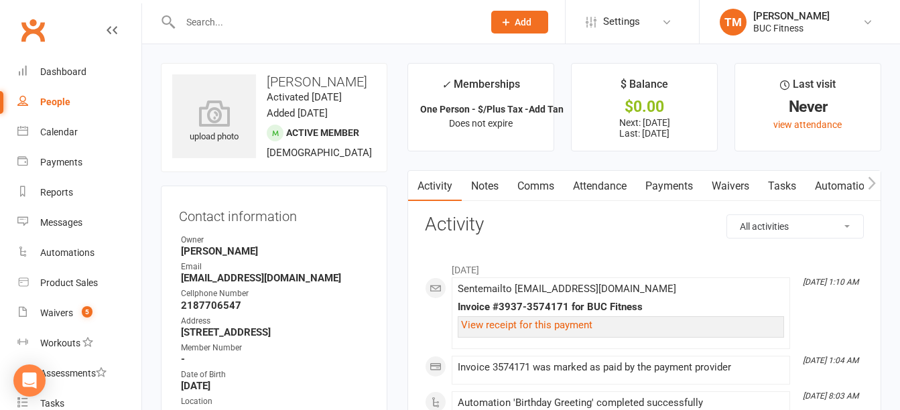
click at [668, 185] on link "Payments" at bounding box center [669, 186] width 66 height 31
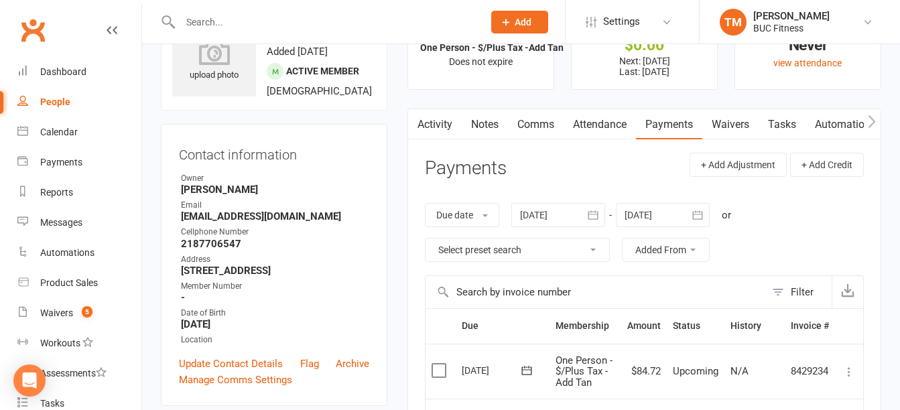
scroll to position [134, 0]
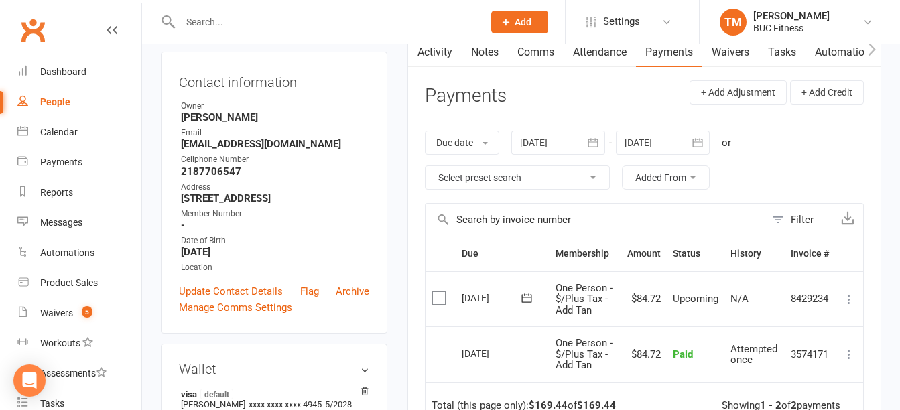
click at [848, 300] on icon at bounding box center [848, 299] width 13 height 13
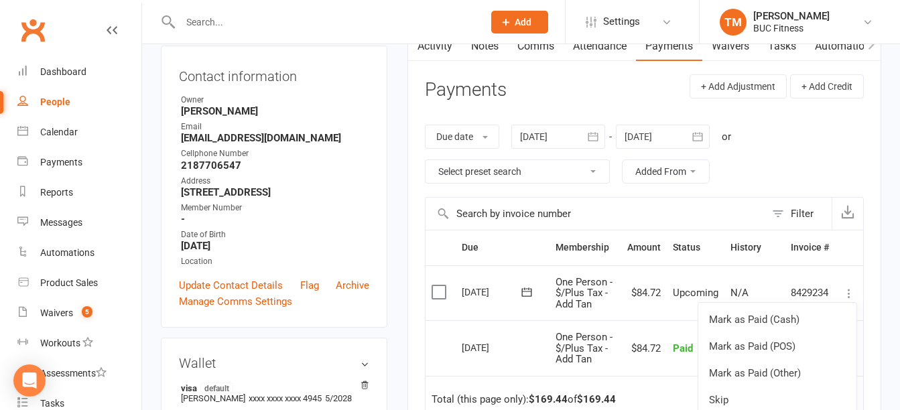
scroll to position [67, 0]
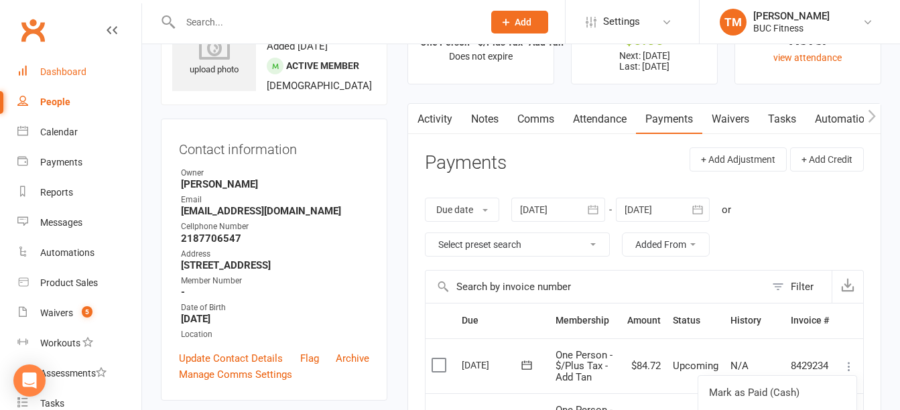
click at [63, 74] on div "Dashboard" at bounding box center [63, 71] width 46 height 11
